Goal: Task Accomplishment & Management: Use online tool/utility

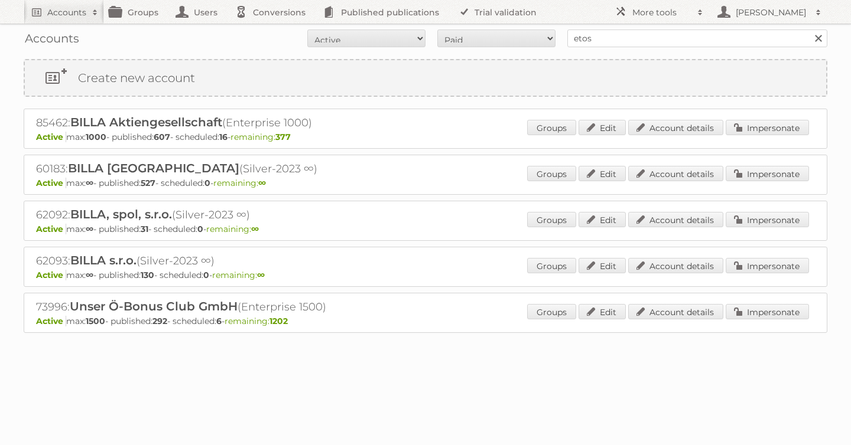
type input "etos"
click at [809, 30] on input "Search" at bounding box center [818, 39] width 18 height 18
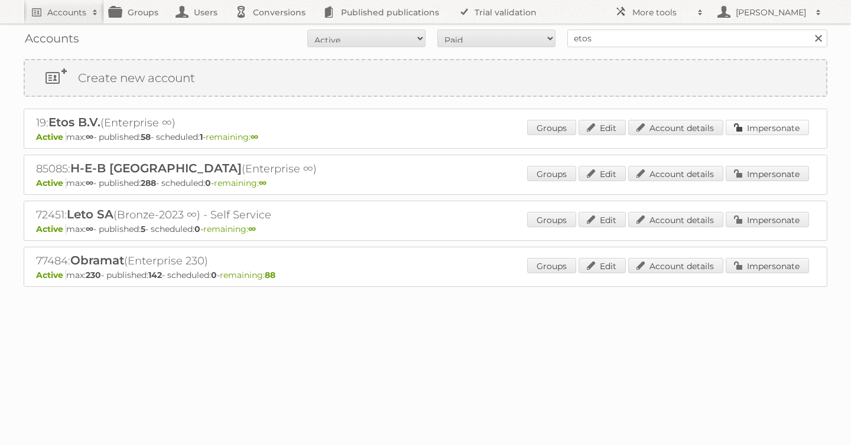
click at [773, 127] on link "Impersonate" at bounding box center [767, 127] width 83 height 15
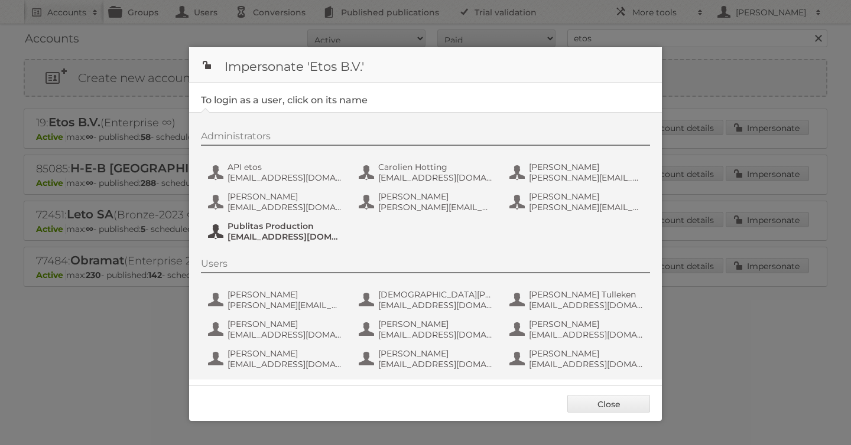
click at [265, 239] on span "[EMAIL_ADDRESS][DOMAIN_NAME]" at bounding box center [284, 237] width 115 height 11
